Goal: Task Accomplishment & Management: Manage account settings

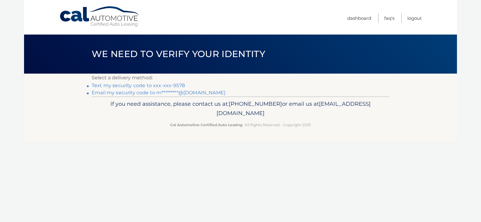
click at [168, 87] on link "Text my security code to xxx-xxx-9578" at bounding box center [138, 86] width 93 height 6
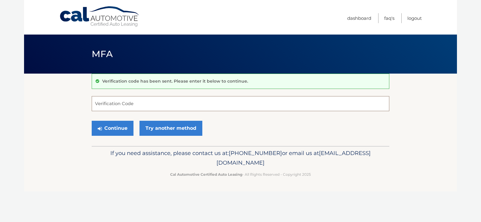
click at [146, 109] on input "Verification Code" at bounding box center [241, 103] width 298 height 15
type input "817347"
click at [120, 125] on button "Continue" at bounding box center [113, 128] width 42 height 15
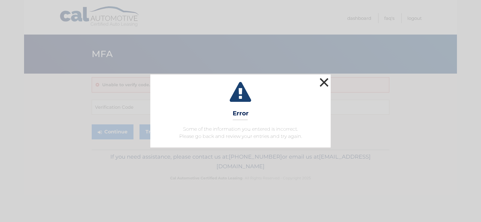
click at [326, 80] on button "×" at bounding box center [324, 82] width 12 height 12
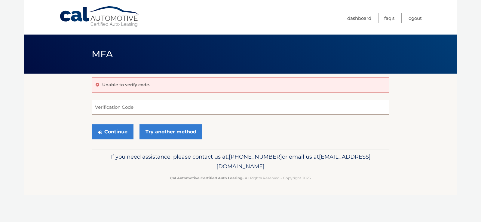
click at [161, 104] on input "Verification Code" at bounding box center [241, 107] width 298 height 15
type input "817437"
click at [125, 130] on button "Continue" at bounding box center [113, 131] width 42 height 15
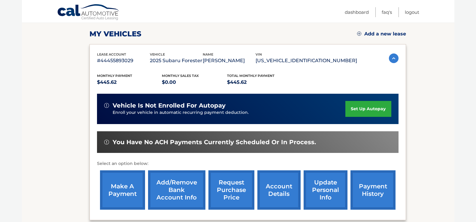
scroll to position [86, 0]
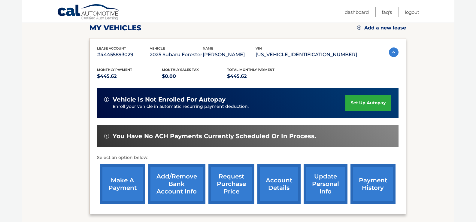
click at [118, 177] on link "make a payment" at bounding box center [122, 183] width 45 height 39
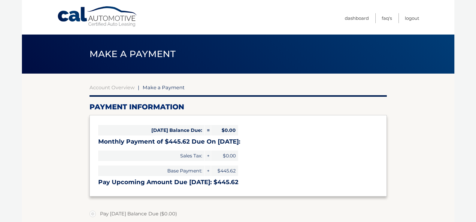
select select "ZWI3MDA0ODYtNjM1Yi00MWZlLWE5YTgtOGQyOWRiZTRmMDYz"
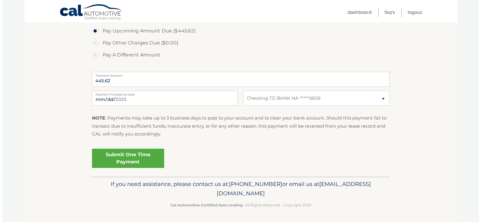
scroll to position [207, 0]
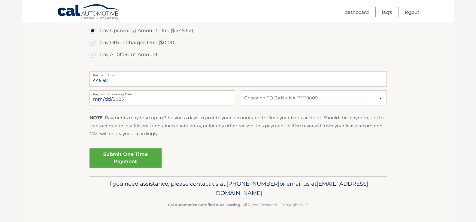
click at [124, 157] on link "Submit One Time Payment" at bounding box center [126, 158] width 72 height 19
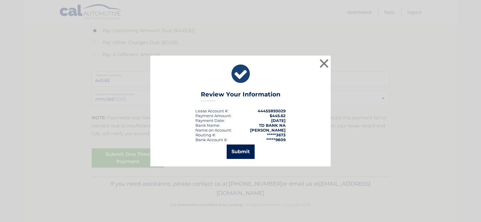
click at [241, 152] on button "Submit" at bounding box center [241, 152] width 28 height 14
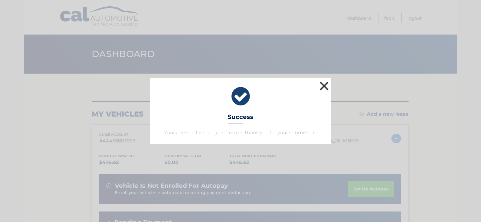
click at [324, 86] on button "×" at bounding box center [324, 86] width 12 height 12
